Goal: Transaction & Acquisition: Purchase product/service

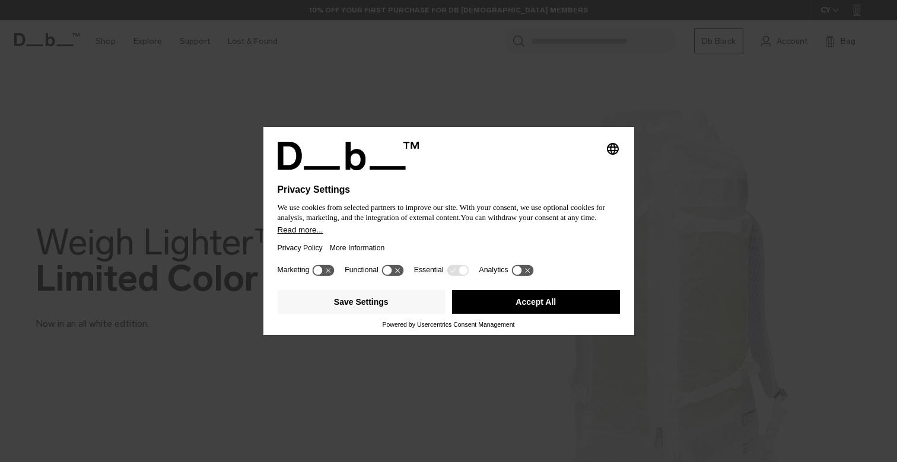
click at [429, 242] on div "Privacy Policy More Information" at bounding box center [449, 247] width 342 height 27
click at [541, 310] on button "Accept All" at bounding box center [536, 302] width 168 height 24
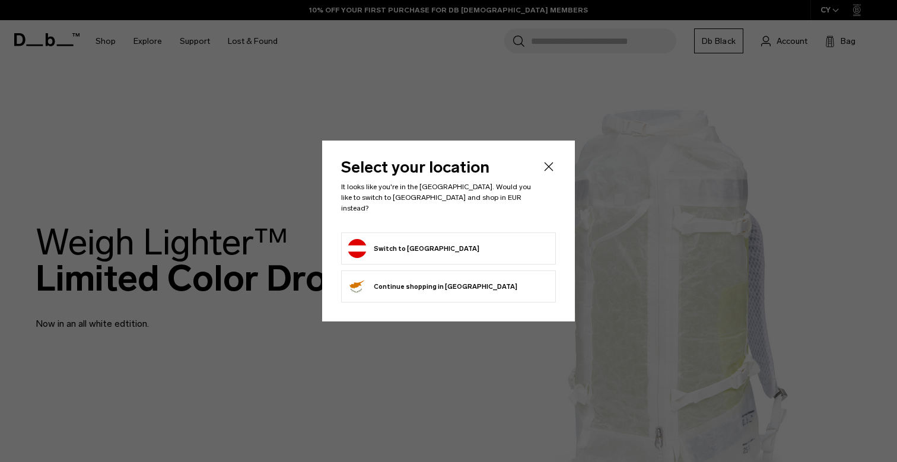
click at [422, 242] on button "Switch to Austria" at bounding box center [414, 248] width 132 height 19
click at [381, 246] on button "Switch to Austria" at bounding box center [414, 248] width 132 height 19
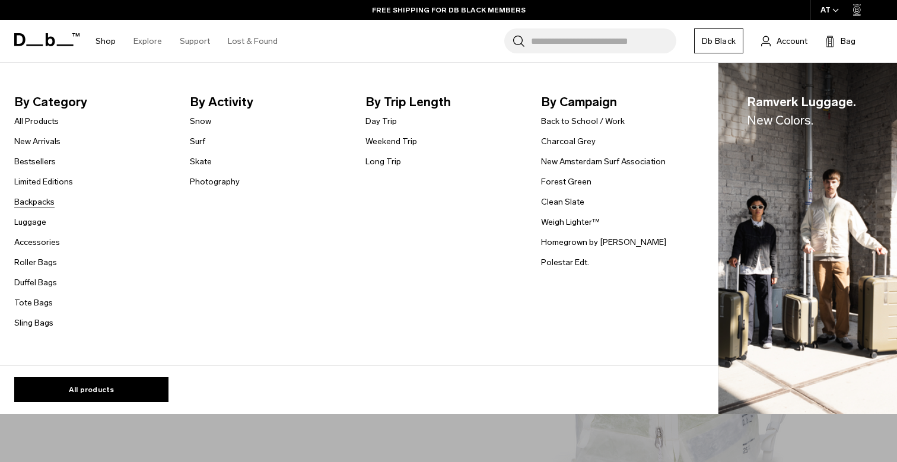
click at [33, 202] on link "Backpacks" at bounding box center [34, 202] width 40 height 12
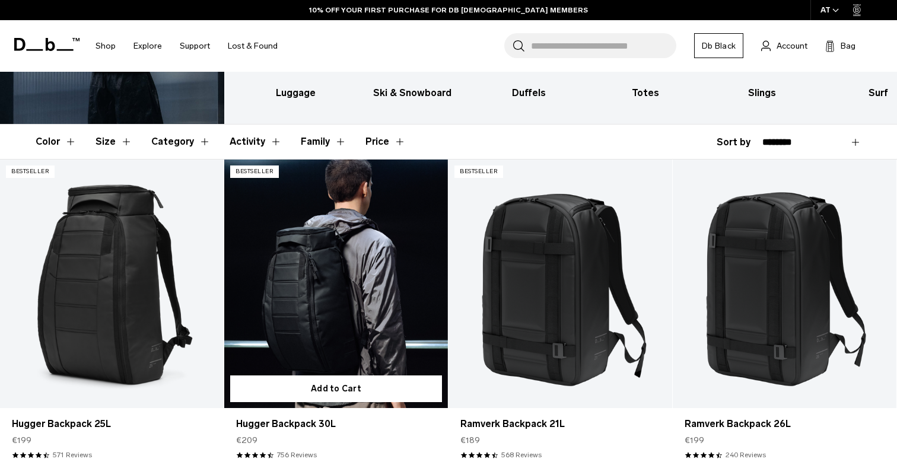
scroll to position [148, 0]
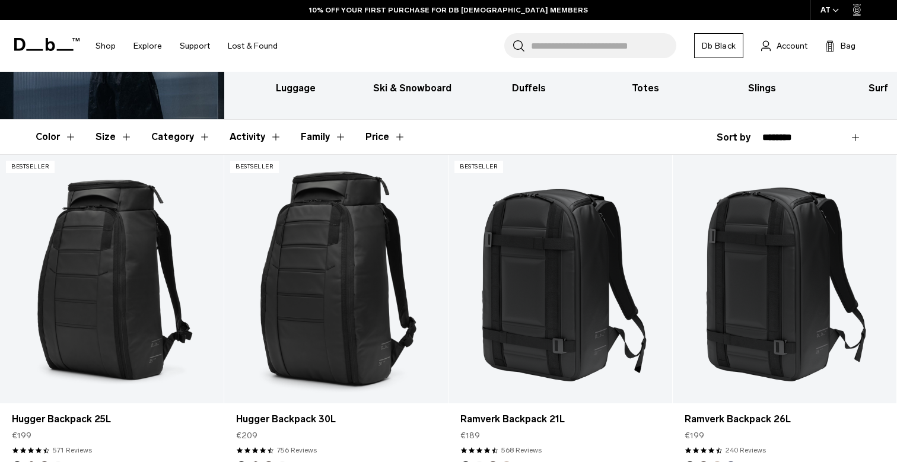
click at [268, 138] on button "Activity" at bounding box center [256, 137] width 52 height 34
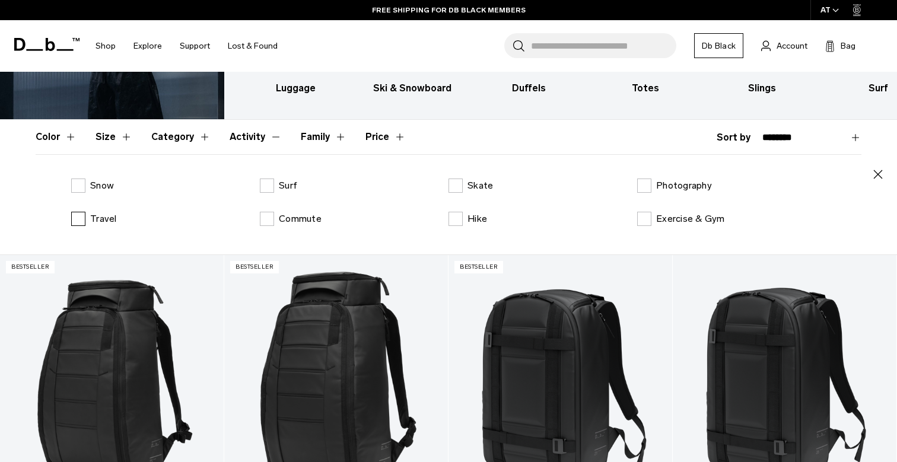
click at [81, 218] on label "Travel" at bounding box center [94, 219] width 46 height 14
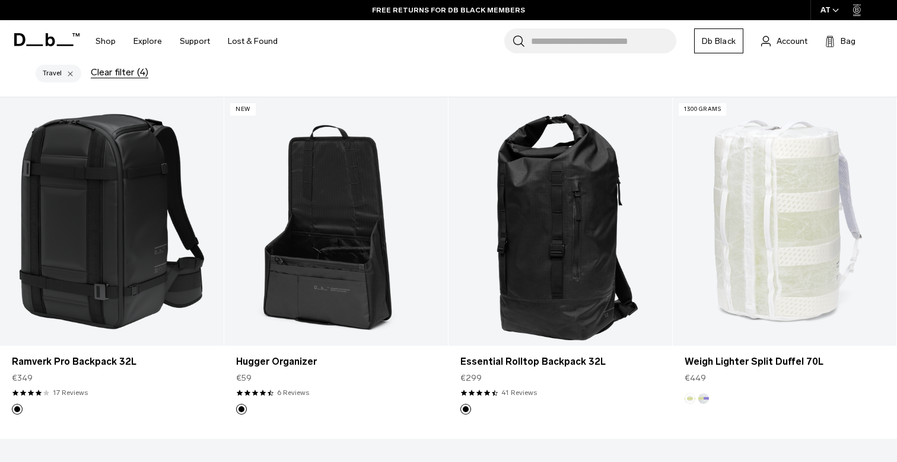
scroll to position [341, 0]
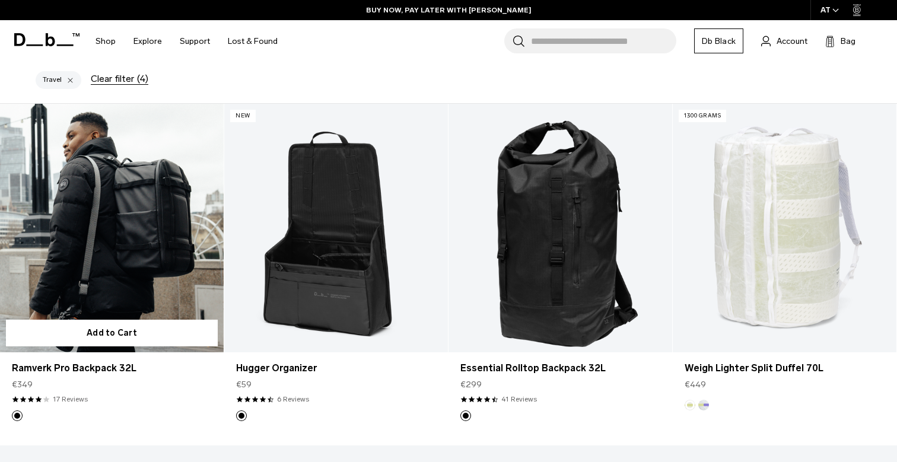
click at [76, 399] on link "17 Reviews" at bounding box center [70, 399] width 35 height 11
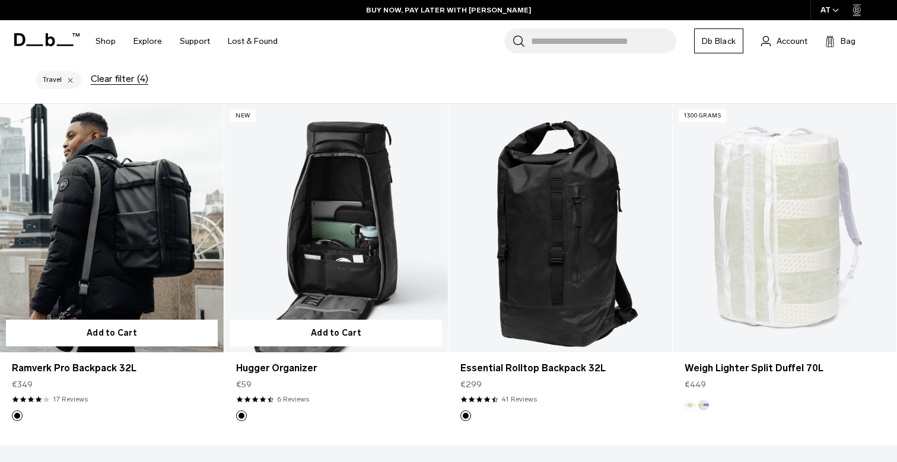
scroll to position [211, 0]
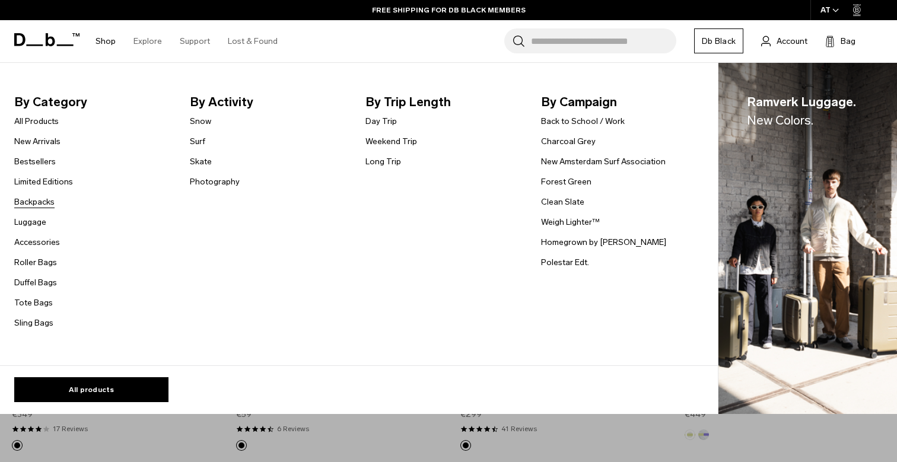
click at [40, 201] on link "Backpacks" at bounding box center [34, 202] width 40 height 12
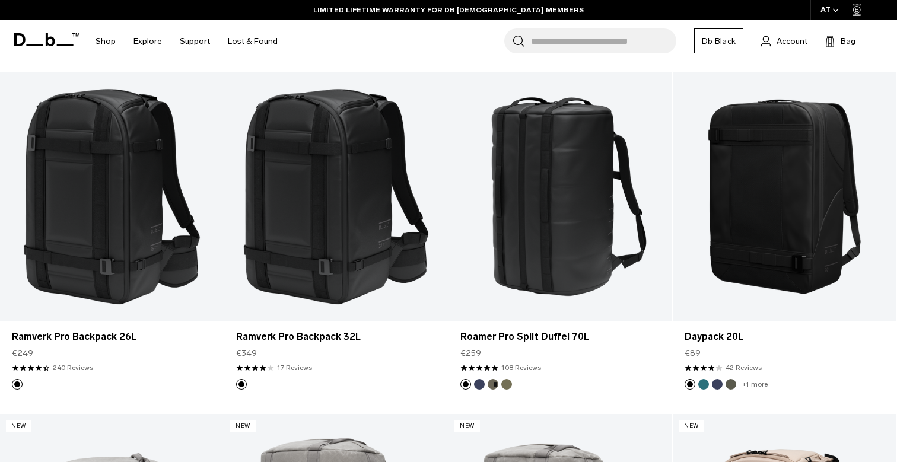
scroll to position [1595, 0]
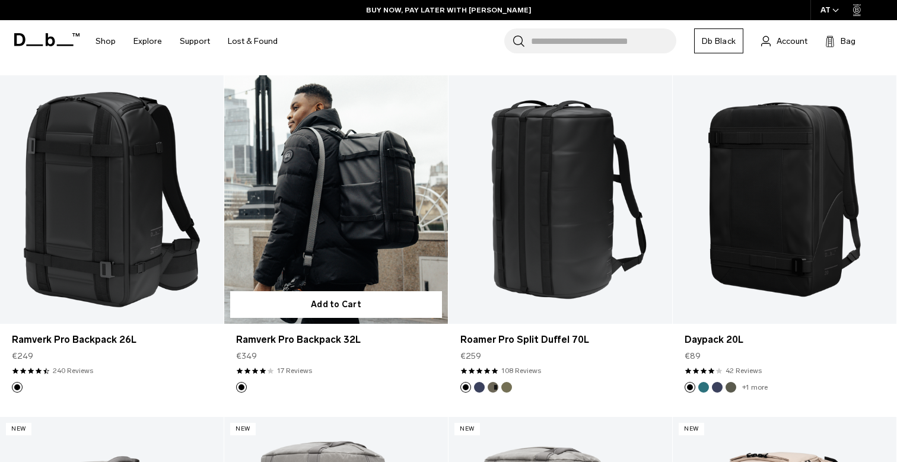
click at [345, 233] on link "Ramverk Pro Backpack 32L" at bounding box center [336, 199] width 224 height 249
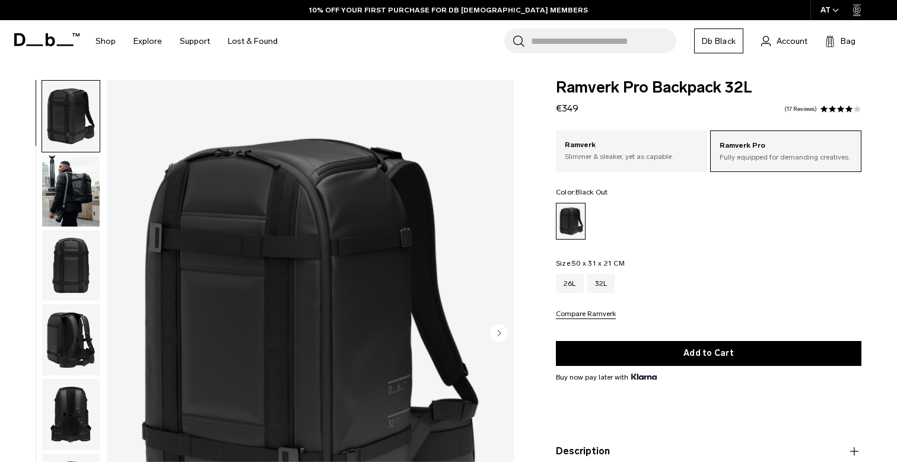
scroll to position [12, 0]
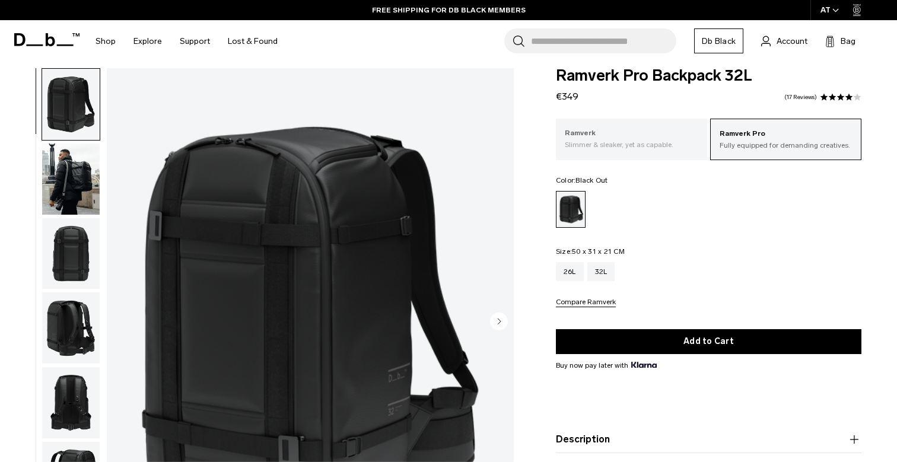
click at [647, 139] on p "Ramverk" at bounding box center [631, 134] width 133 height 12
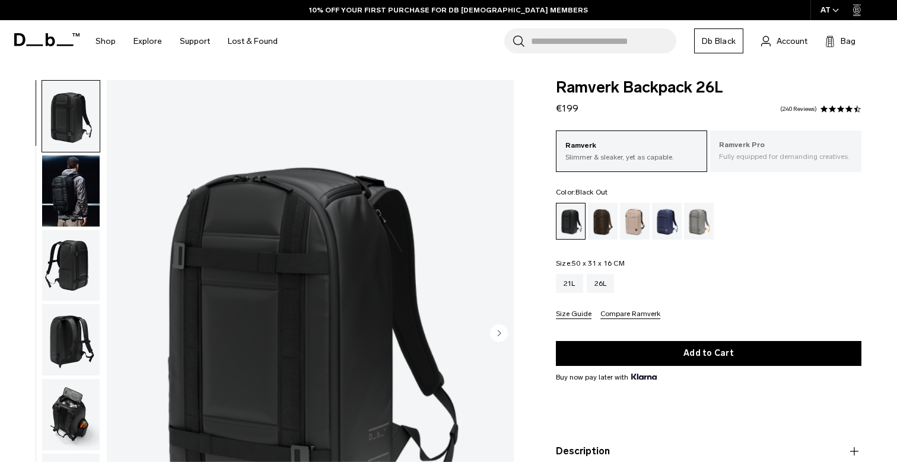
click at [751, 148] on p "Ramverk Pro" at bounding box center [785, 145] width 133 height 12
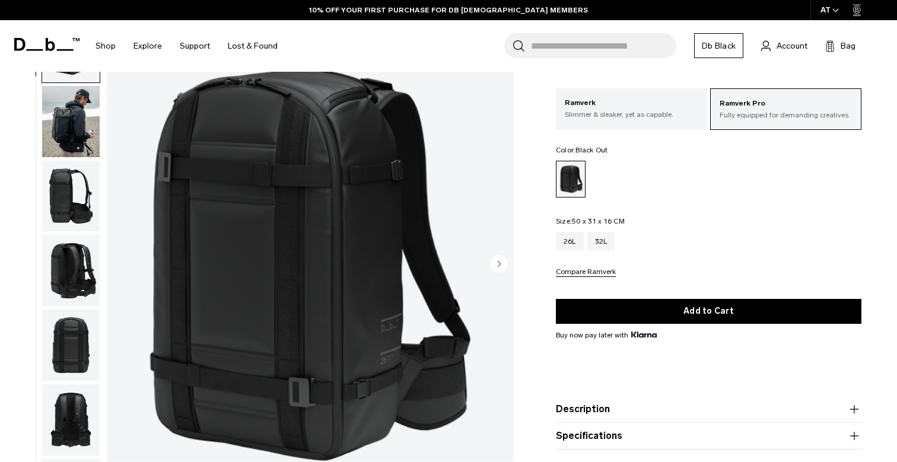
scroll to position [70, 0]
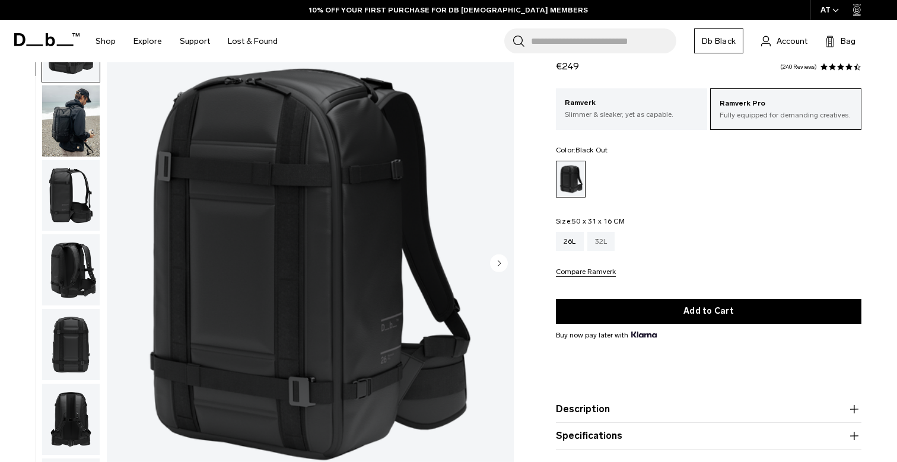
click at [605, 234] on div "32L" at bounding box center [601, 241] width 28 height 19
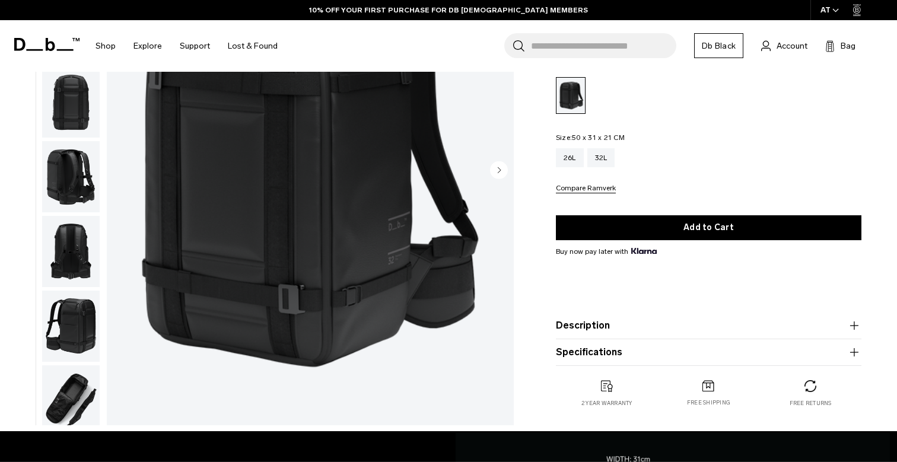
scroll to position [163, 0]
click at [860, 330] on icon "button" at bounding box center [854, 326] width 14 height 14
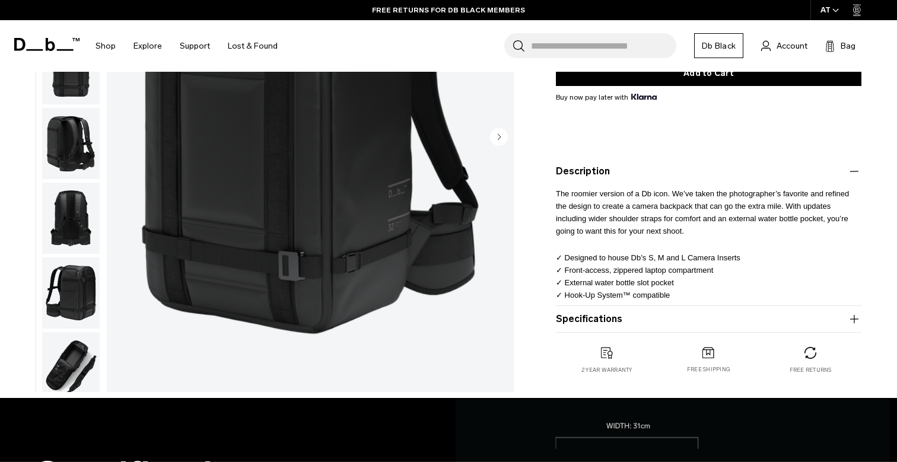
scroll to position [290, 0]
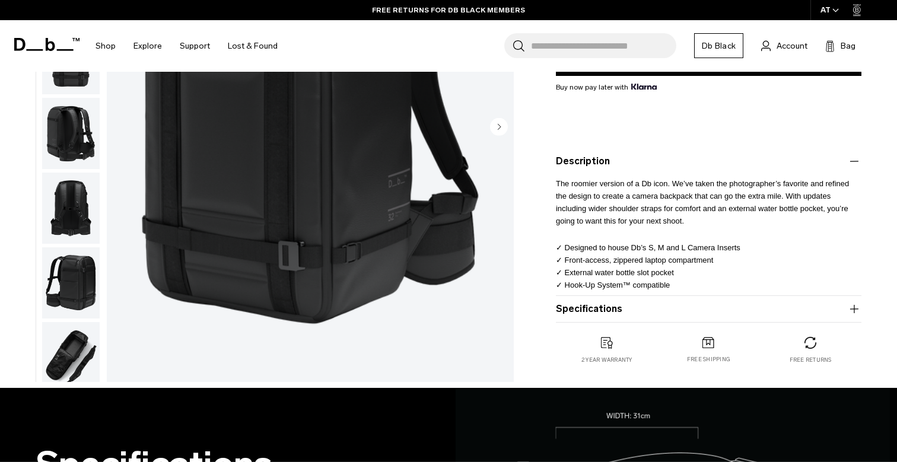
click at [853, 309] on icon "button" at bounding box center [854, 308] width 8 height 1
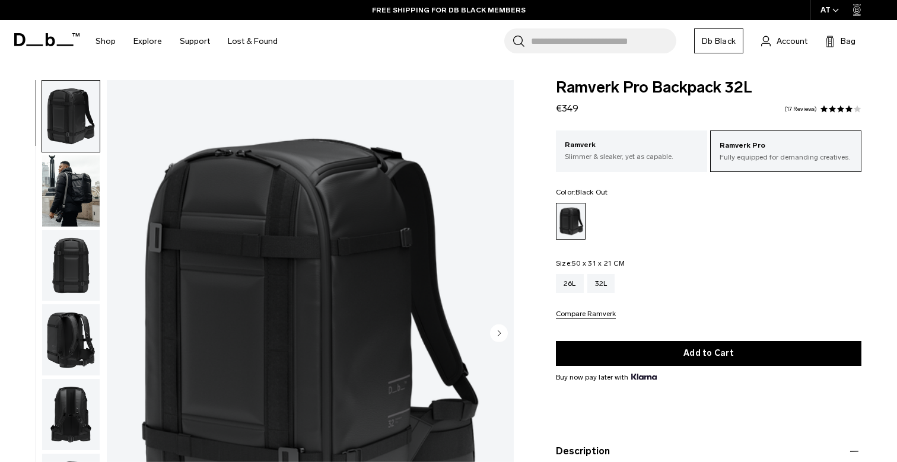
scroll to position [0, 0]
click at [804, 109] on link "17 Reviews" at bounding box center [800, 109] width 33 height 6
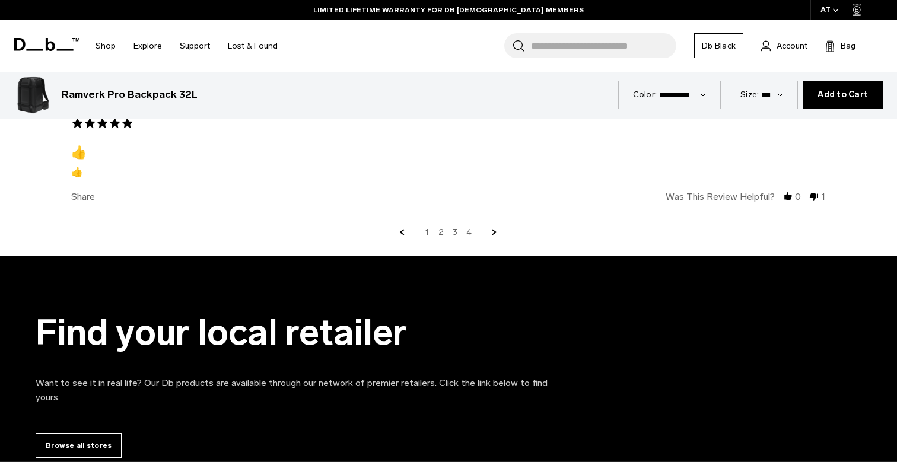
scroll to position [3246, 0]
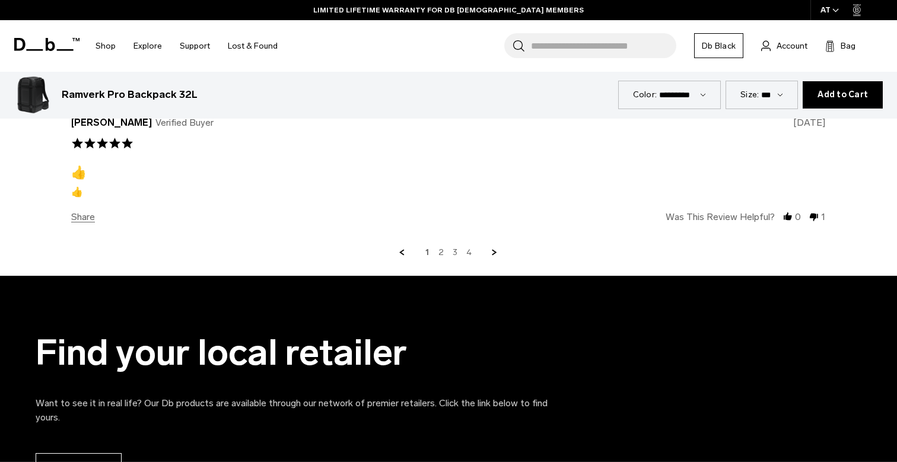
click at [494, 250] on link "Next Page" at bounding box center [494, 252] width 11 height 11
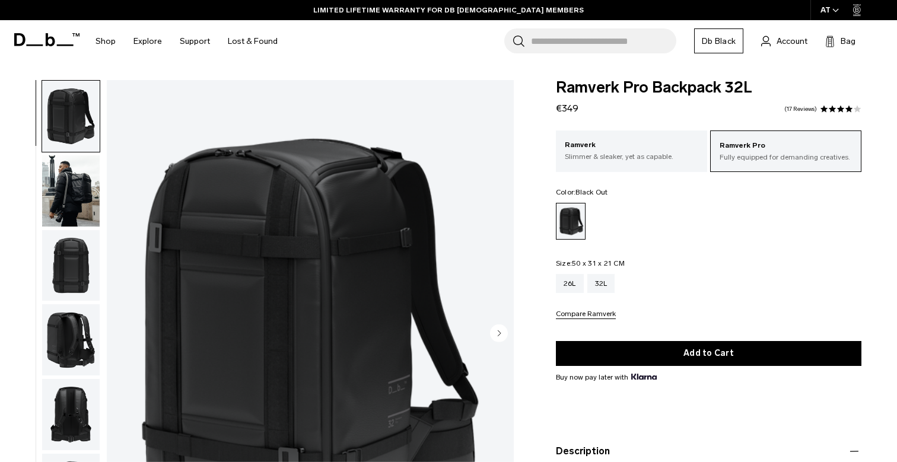
scroll to position [0, 0]
